Goal: Find specific page/section: Find specific page/section

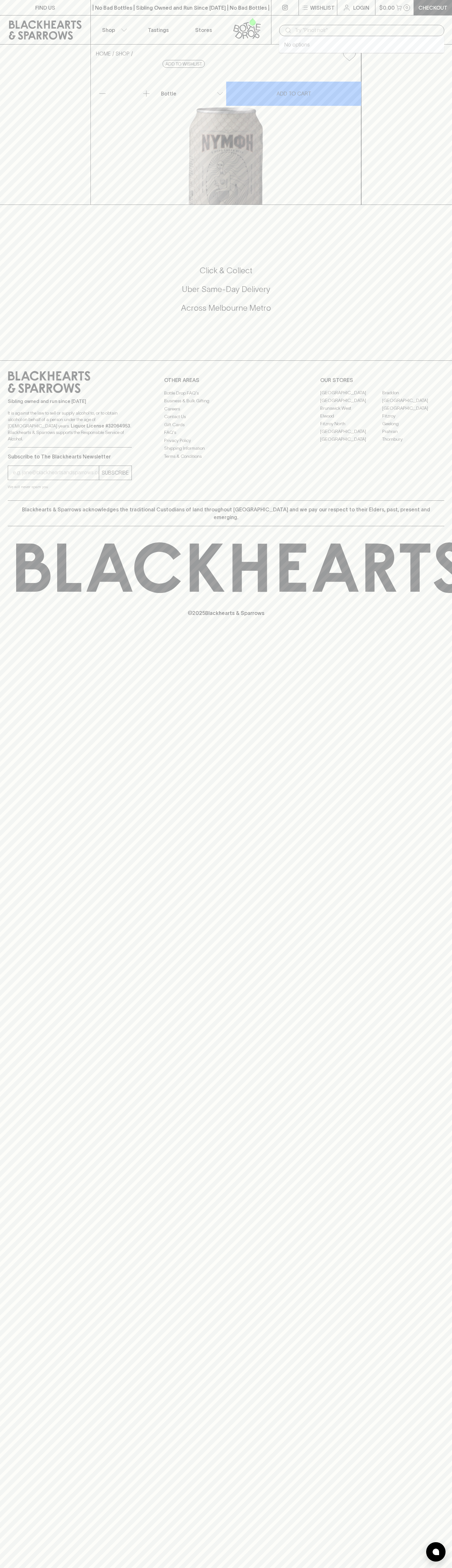
click at [422, 31] on input "text" at bounding box center [366, 30] width 144 height 10
click at [425, 420] on link "Fitzroy" at bounding box center [413, 416] width 62 height 8
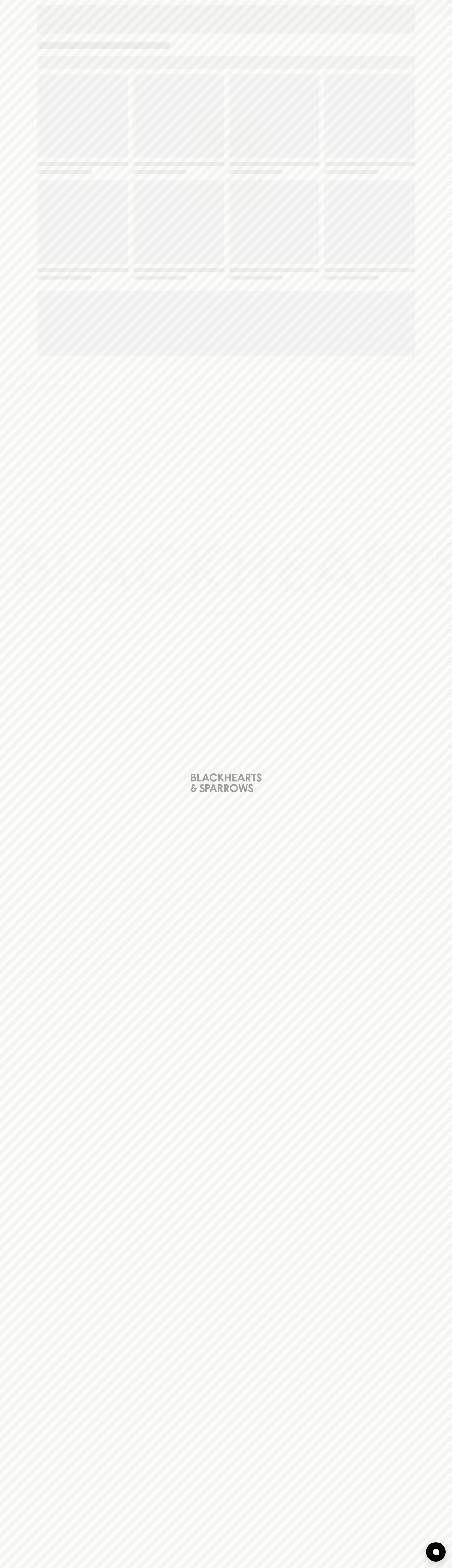
click at [146, 1567] on html "FIND US | No Bad Bottles | Sibling Owned and Run Since [DATE] | No Bad Bottles …" at bounding box center [226, 784] width 452 height 1568
click at [18, 1553] on div "Loading" at bounding box center [226, 784] width 452 height 1568
